Goal: Navigation & Orientation: Understand site structure

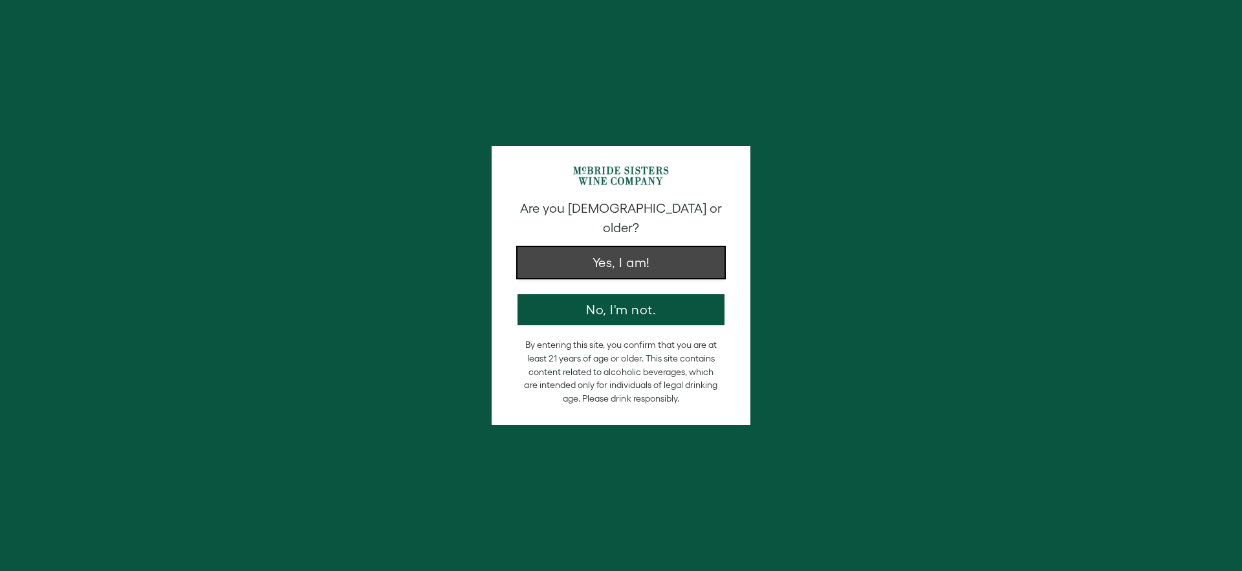
click at [635, 253] on button "Yes, I am!" at bounding box center [620, 262] width 207 height 31
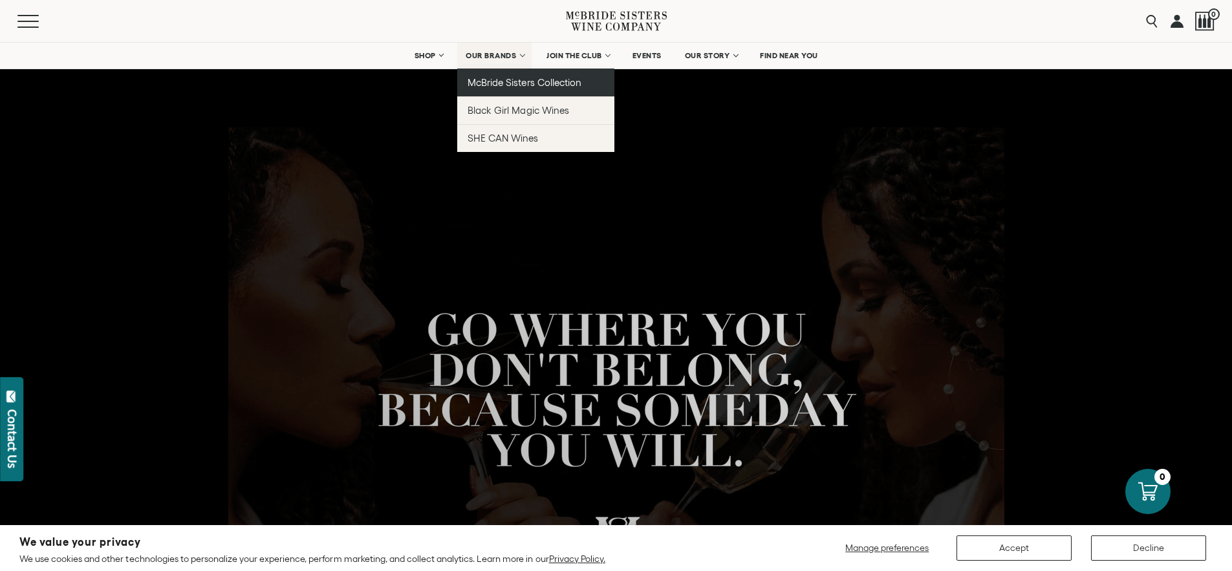
click at [510, 80] on span "McBride Sisters Collection" at bounding box center [525, 82] width 114 height 11
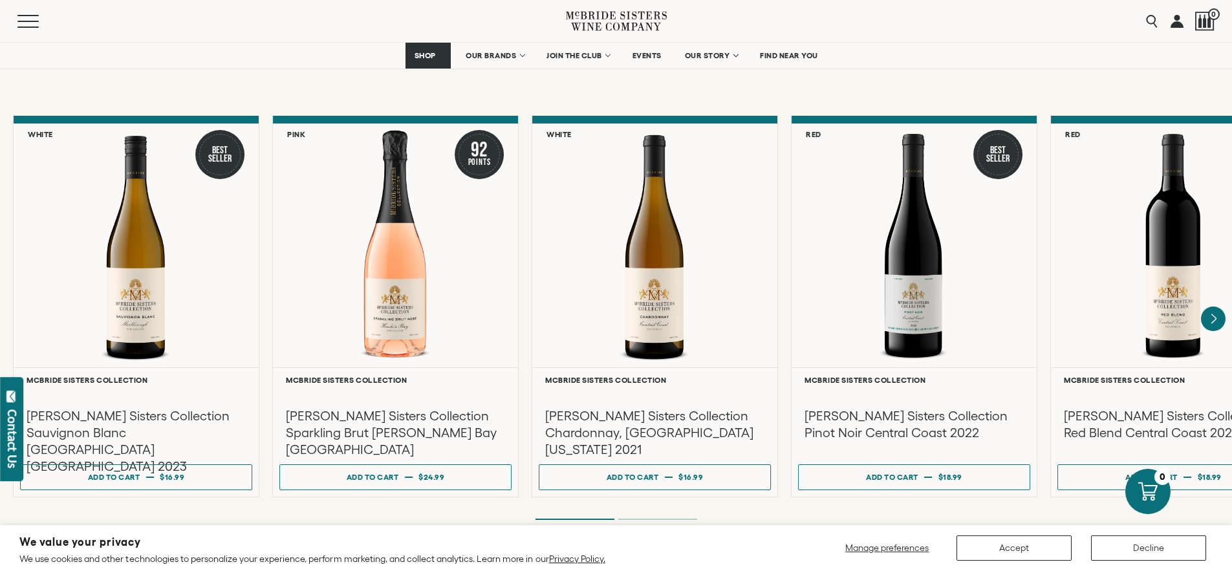
scroll to position [1001, 0]
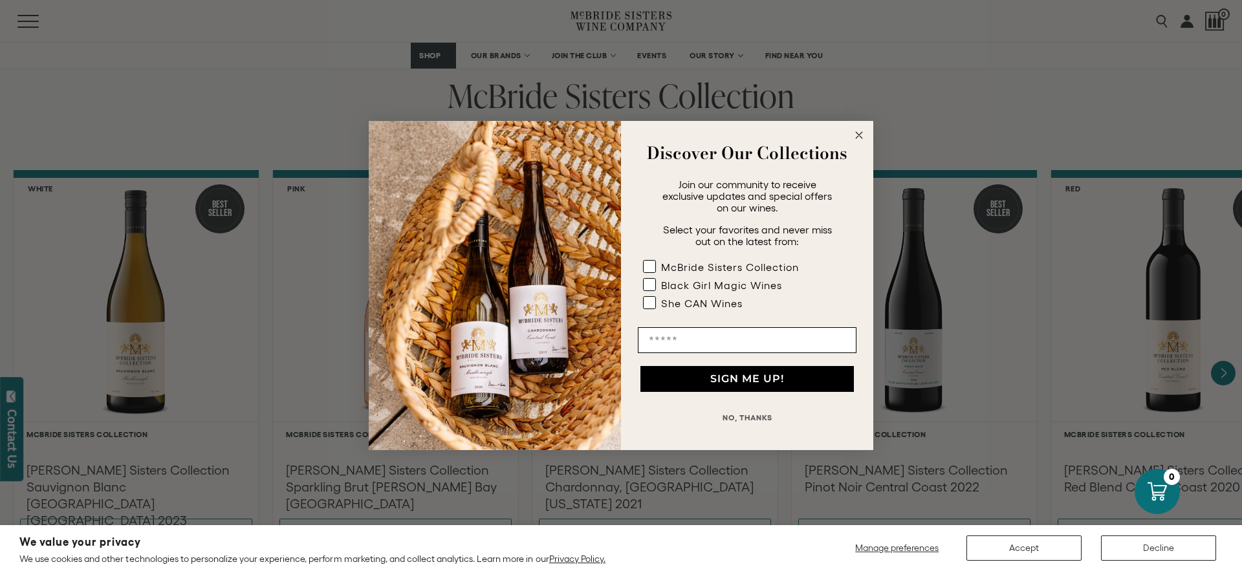
click at [855, 134] on circle "Close dialog" at bounding box center [859, 135] width 15 height 15
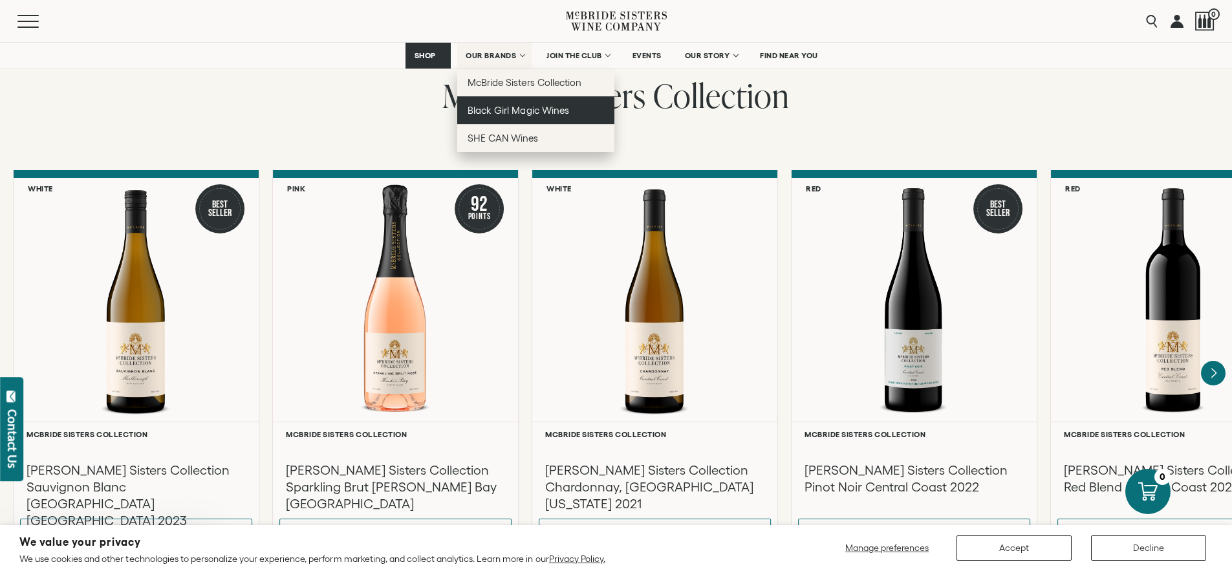
click at [506, 107] on span "Black Girl Magic Wines" at bounding box center [518, 110] width 101 height 11
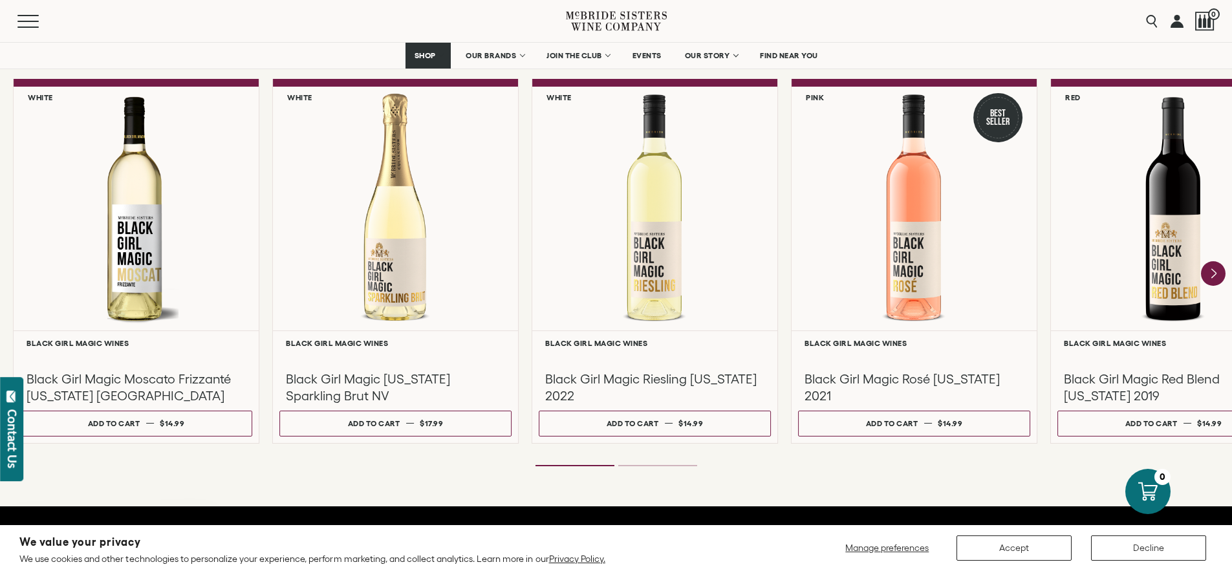
scroll to position [1100, 0]
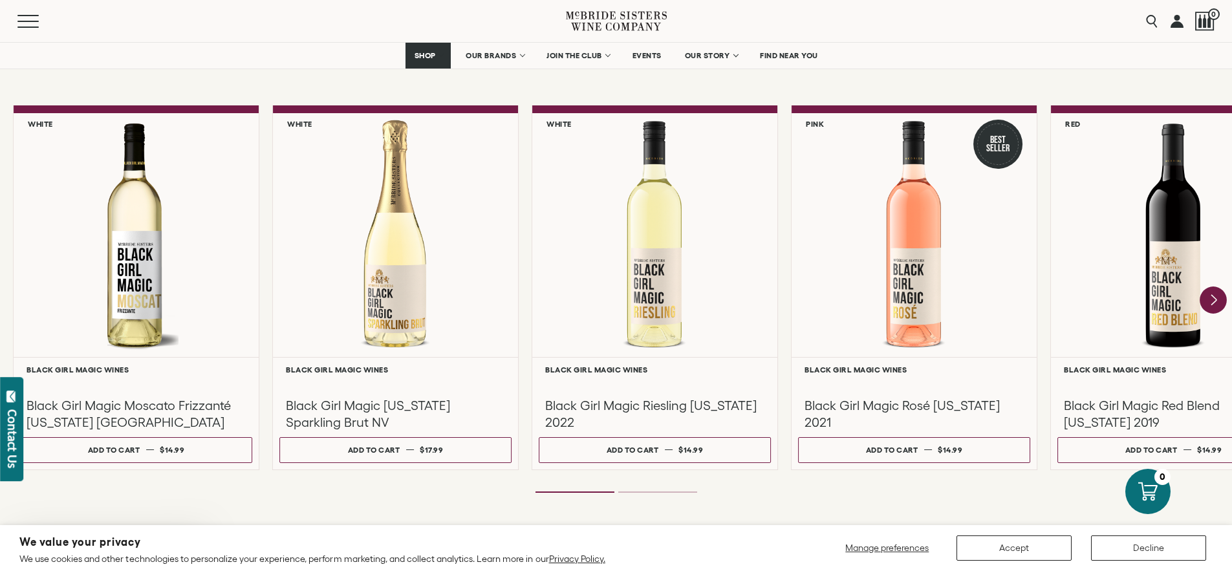
click at [1220, 296] on icon "Next" at bounding box center [1213, 300] width 27 height 27
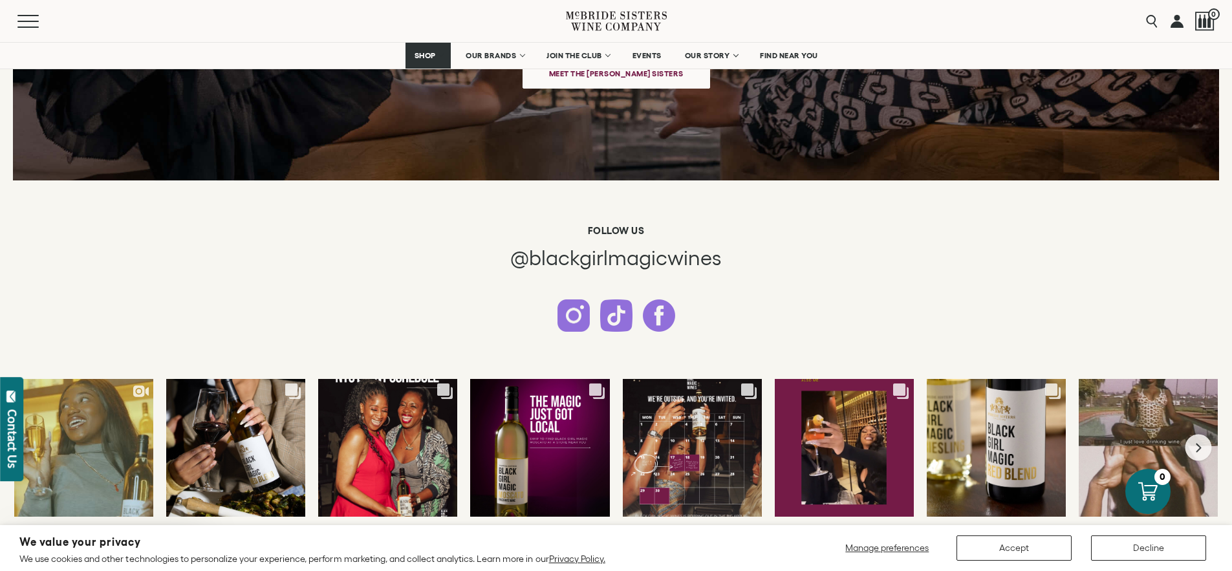
scroll to position [3576, 0]
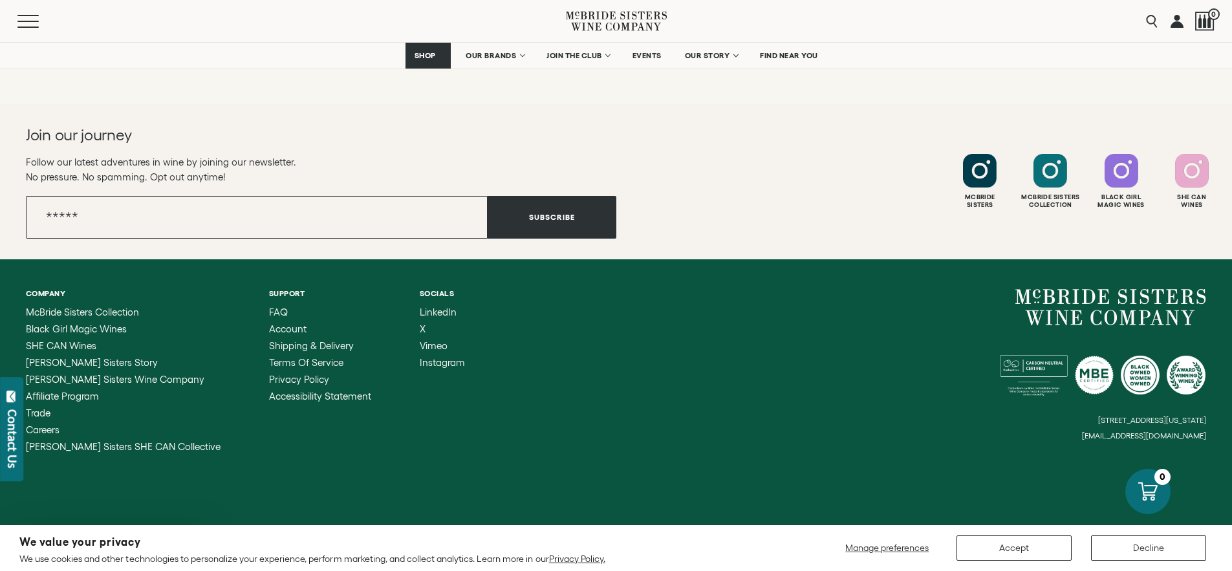
click at [664, 351] on div "6114 La Salle Avenue, #280, Oakland, California, US 94611 hello@mcbridesisters.…" at bounding box center [911, 364] width 590 height 151
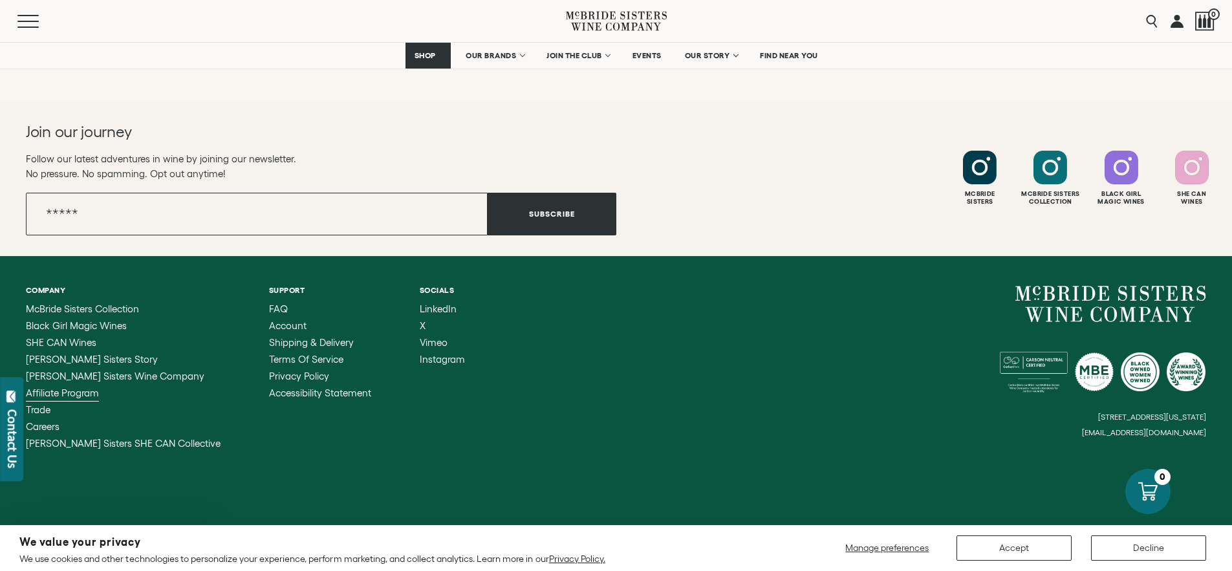
click at [62, 393] on span "Affiliate Program" at bounding box center [62, 392] width 73 height 11
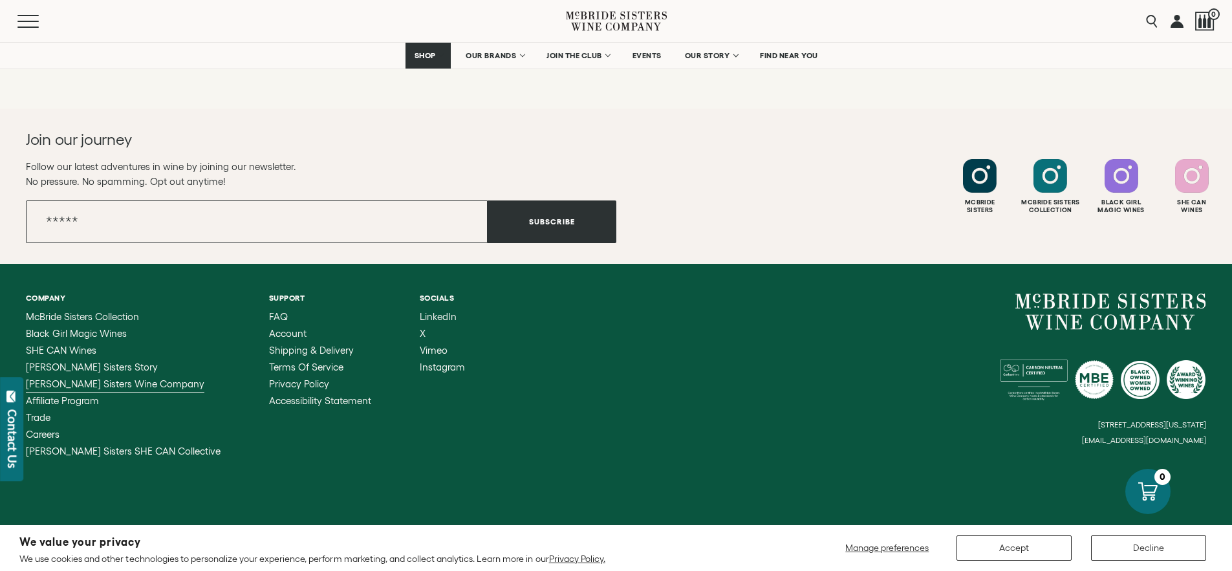
scroll to position [367, 0]
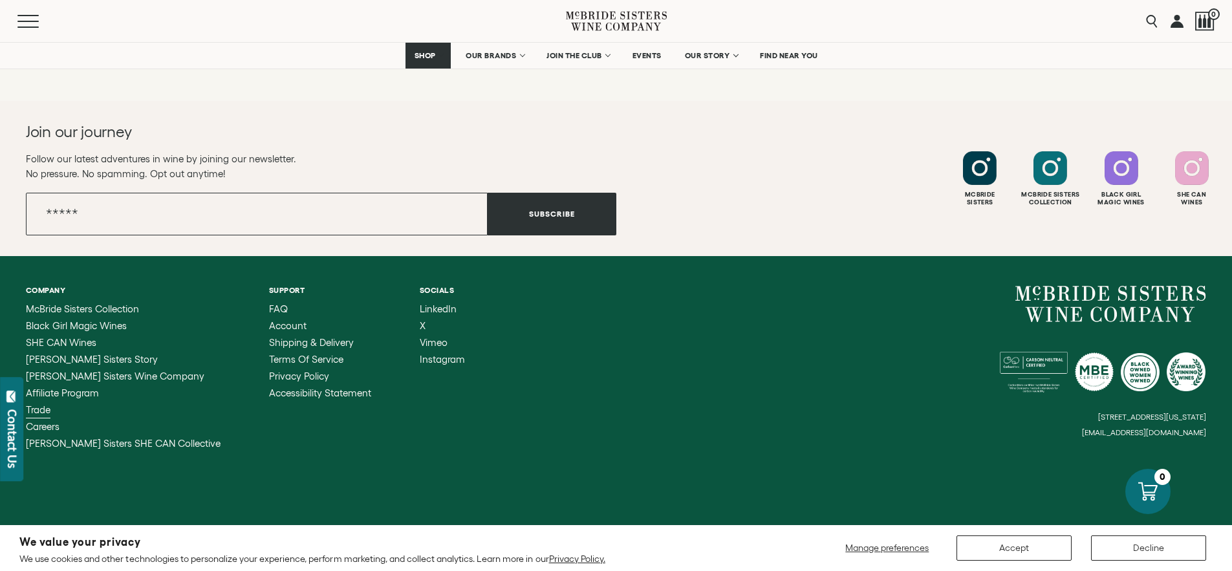
click at [47, 407] on span "Trade" at bounding box center [38, 409] width 25 height 11
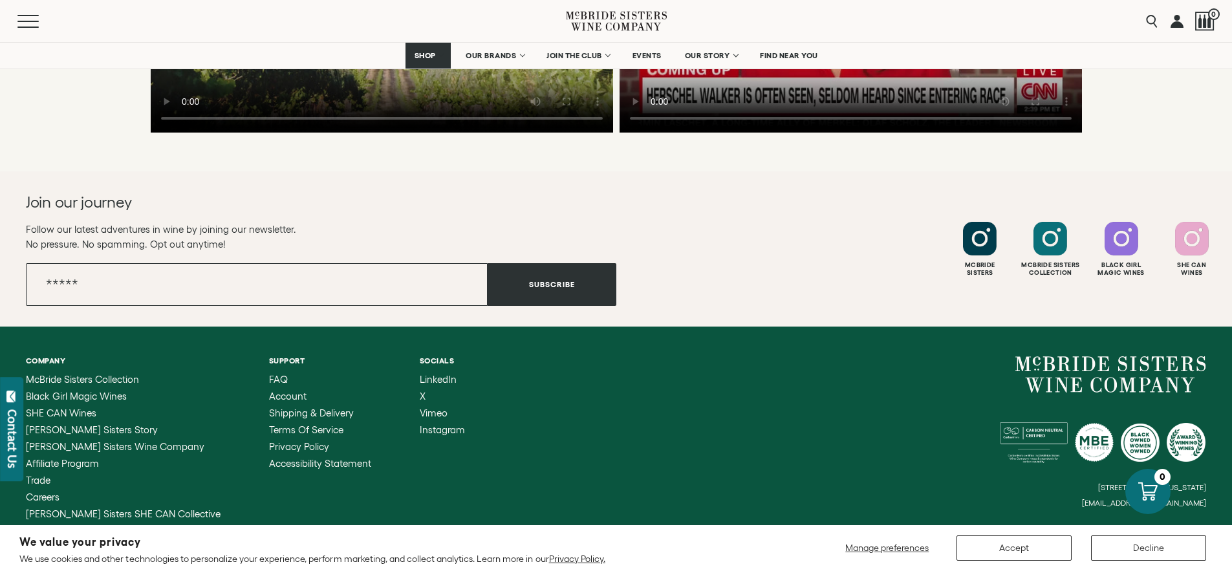
scroll to position [4057, 0]
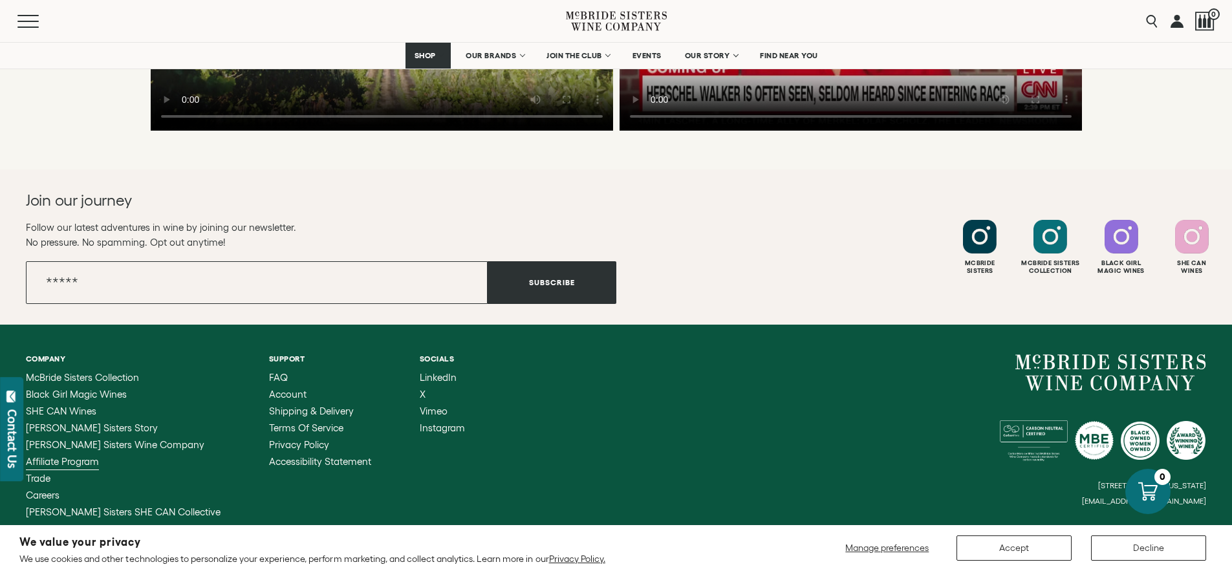
click at [59, 456] on span "Affiliate Program" at bounding box center [62, 461] width 73 height 11
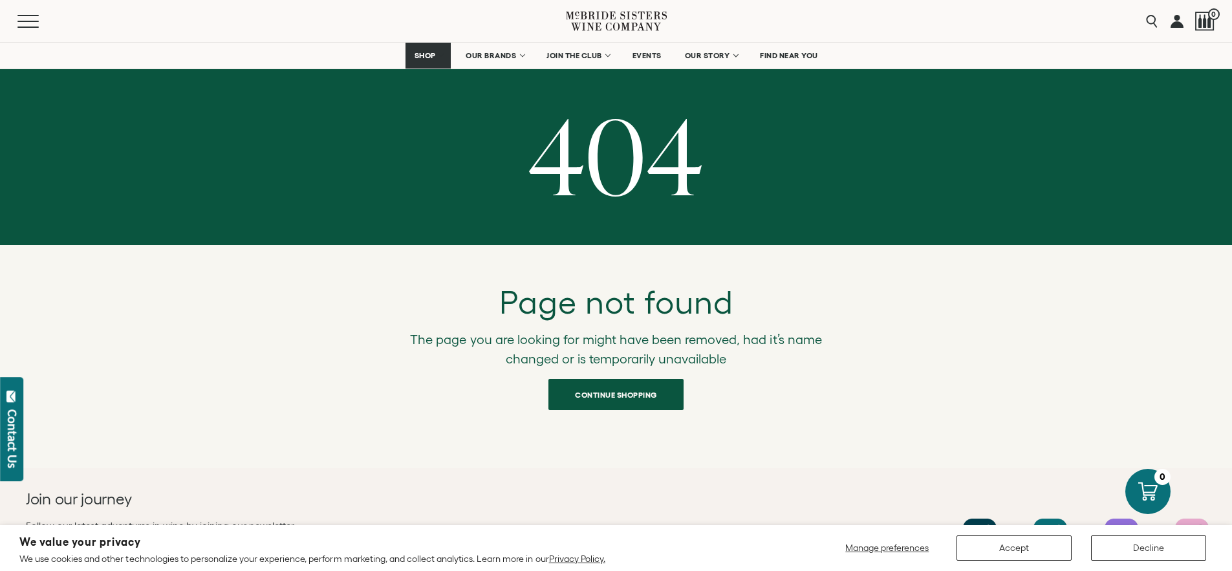
scroll to position [367, 0]
